Goal: Task Accomplishment & Management: Complete application form

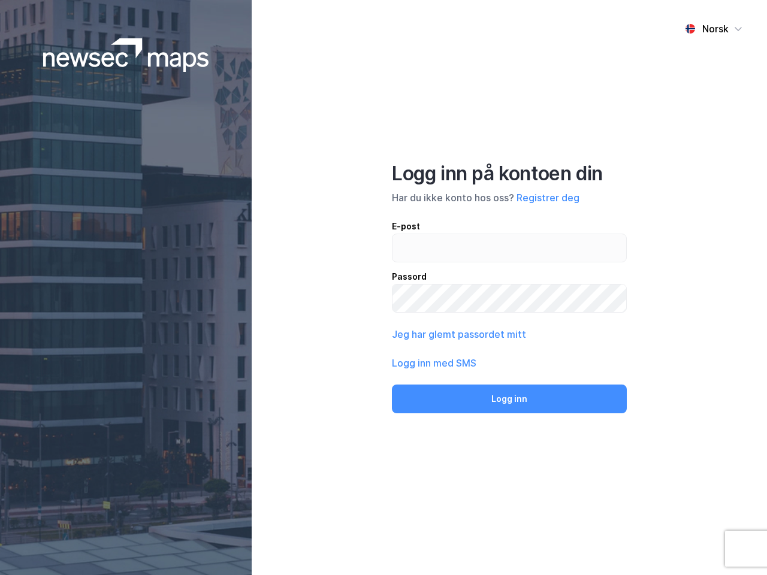
click at [383, 288] on div "Norsk Logg inn på kontoen din Har du ikke konto hos oss? Registrer deg E-post P…" at bounding box center [509, 287] width 515 height 575
click at [126, 55] on img at bounding box center [126, 55] width 166 height 34
click at [714, 29] on div "Norsk" at bounding box center [715, 29] width 26 height 14
click at [548, 198] on button "Registrer deg" at bounding box center [547, 198] width 63 height 14
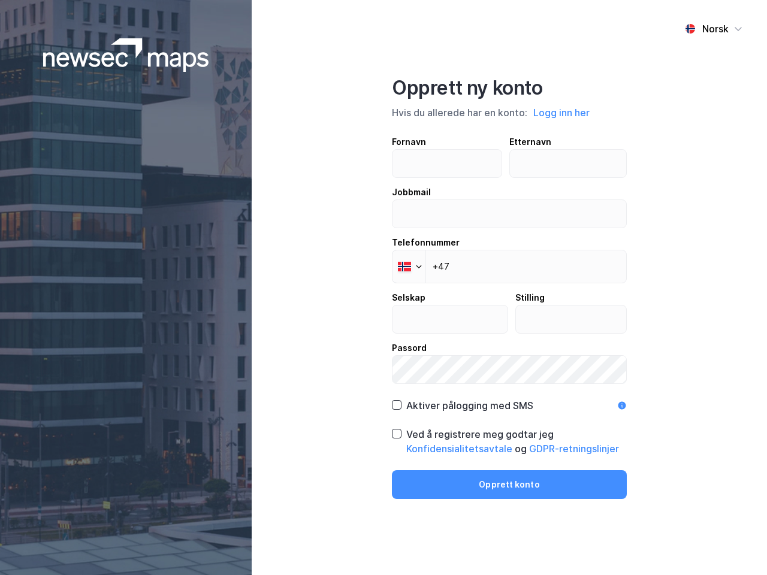
click at [509, 399] on div "Opprett ny konto Hvis du allerede har en konto: Logg inn her Fornavn Etternavn …" at bounding box center [509, 287] width 235 height 423
